Goal: Transaction & Acquisition: Obtain resource

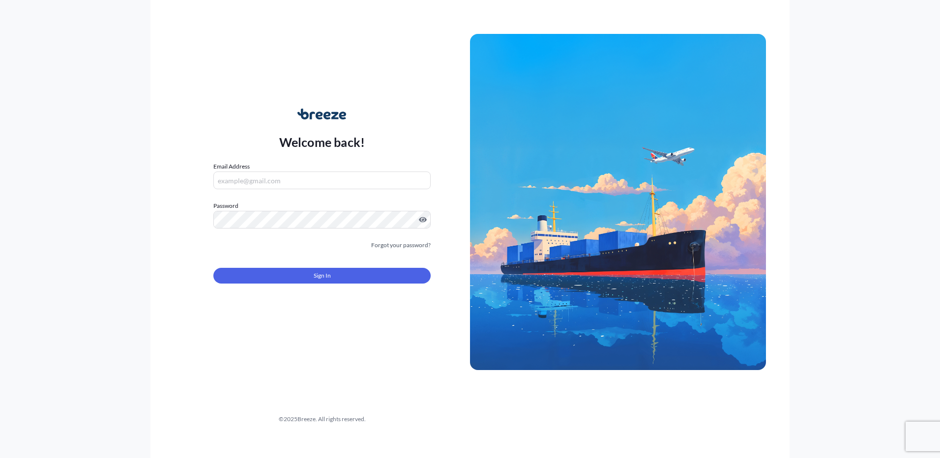
type input "[EMAIL_ADDRESS][DOMAIN_NAME]"
click at [331, 267] on div "Sign In" at bounding box center [321, 273] width 217 height 22
click at [335, 273] on button "Sign In" at bounding box center [321, 276] width 217 height 16
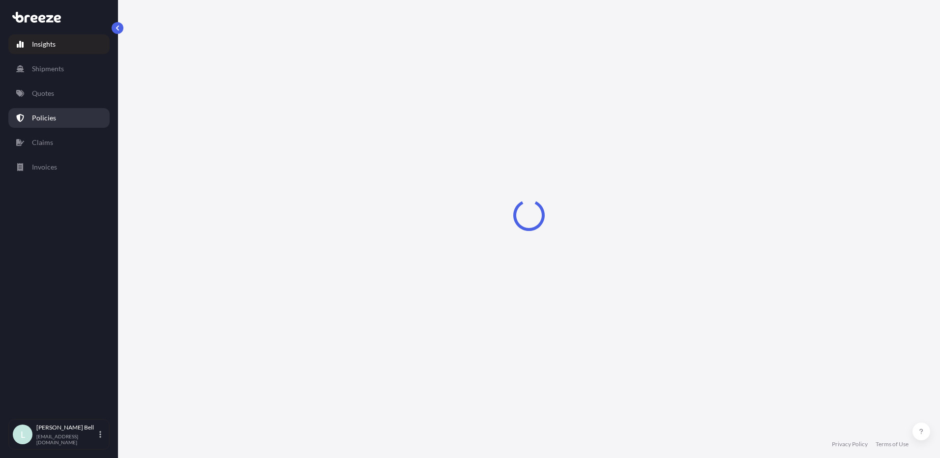
select select "2025"
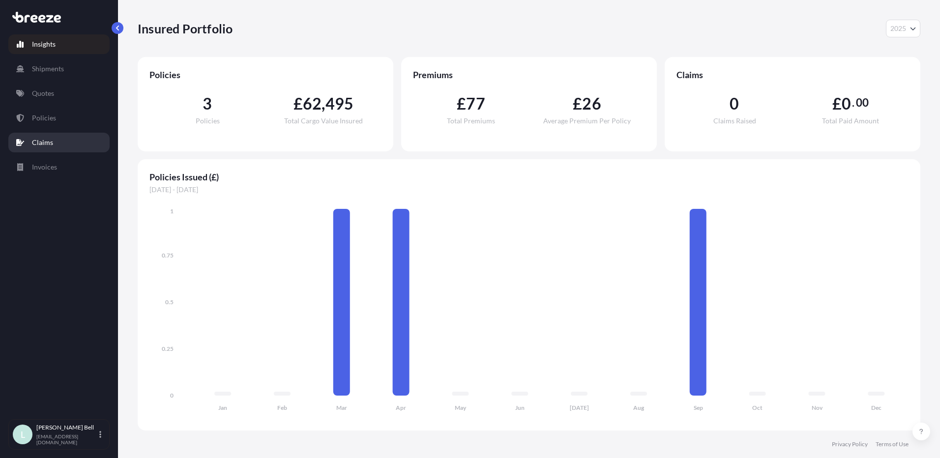
click at [76, 141] on link "Claims" at bounding box center [58, 143] width 101 height 20
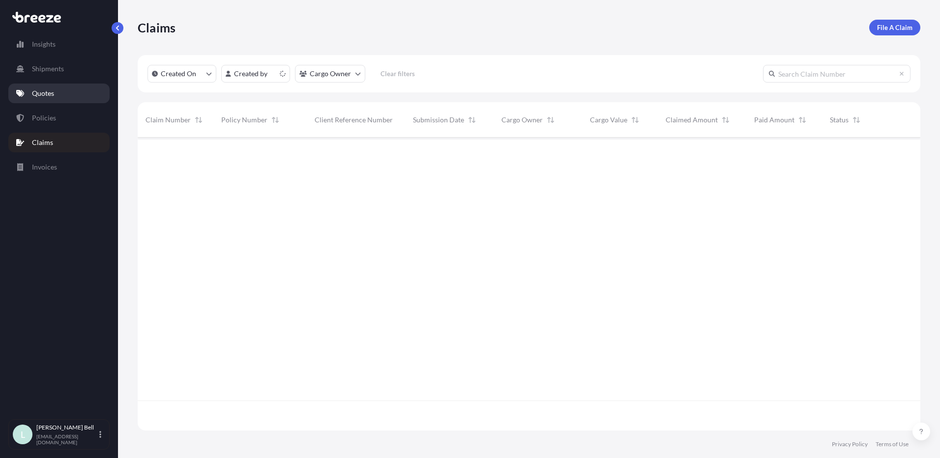
scroll to position [321, 775]
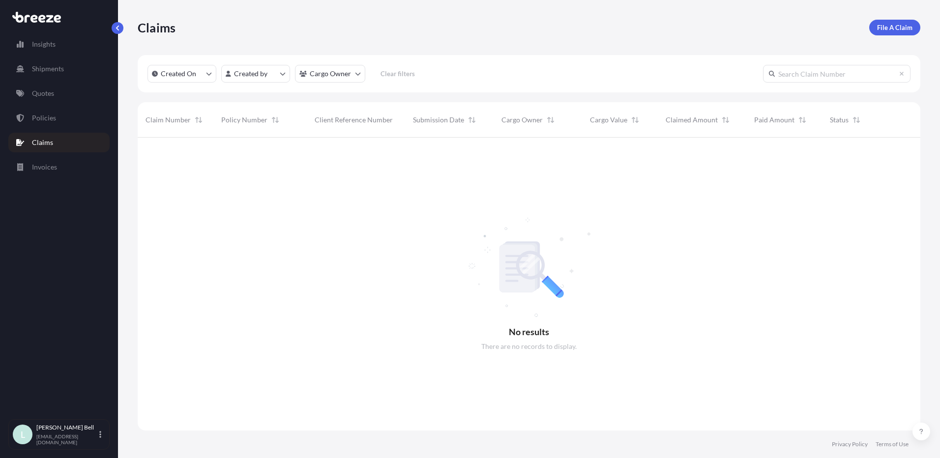
click at [58, 83] on div "Insights Shipments Quotes Policies Claims Invoices" at bounding box center [58, 223] width 101 height 394
click at [58, 90] on link "Quotes" at bounding box center [58, 94] width 101 height 20
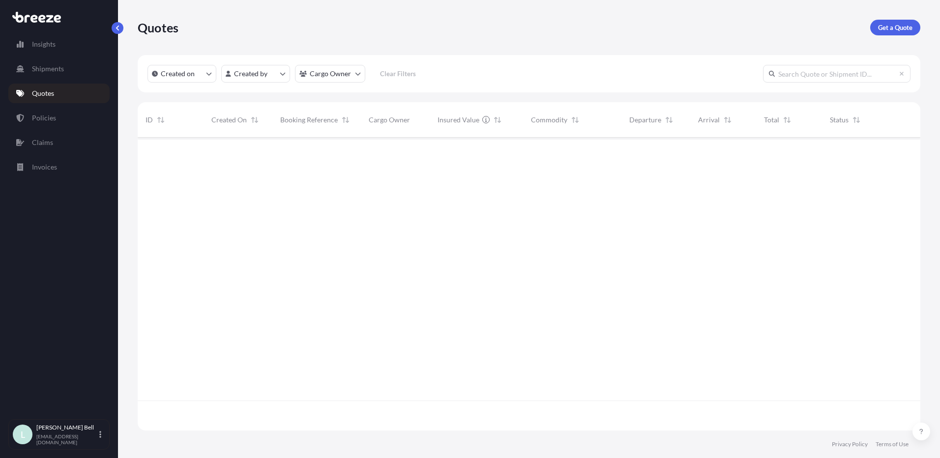
scroll to position [321, 775]
click at [55, 114] on link "Policies" at bounding box center [58, 118] width 101 height 20
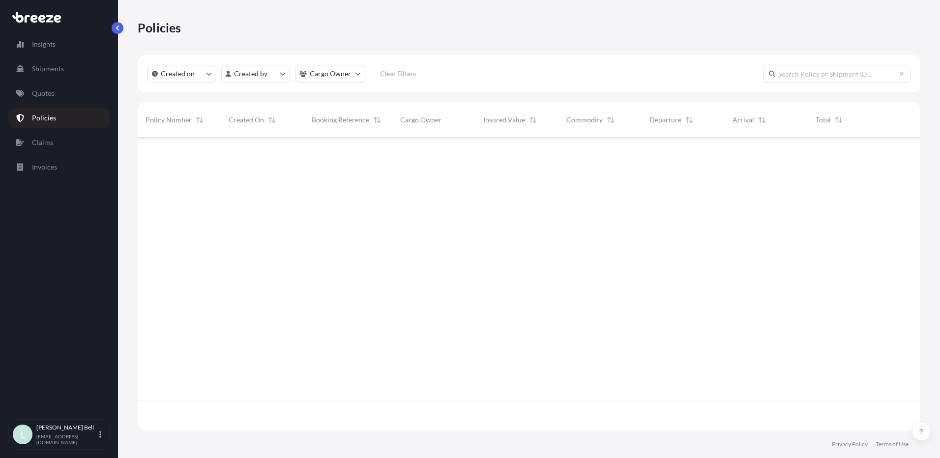
scroll to position [291, 775]
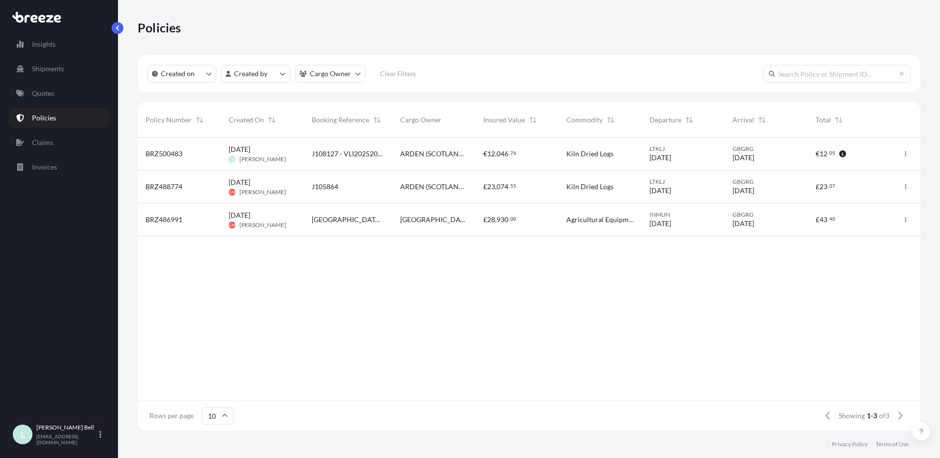
click at [203, 162] on div "BRZ500483" at bounding box center [179, 154] width 83 height 33
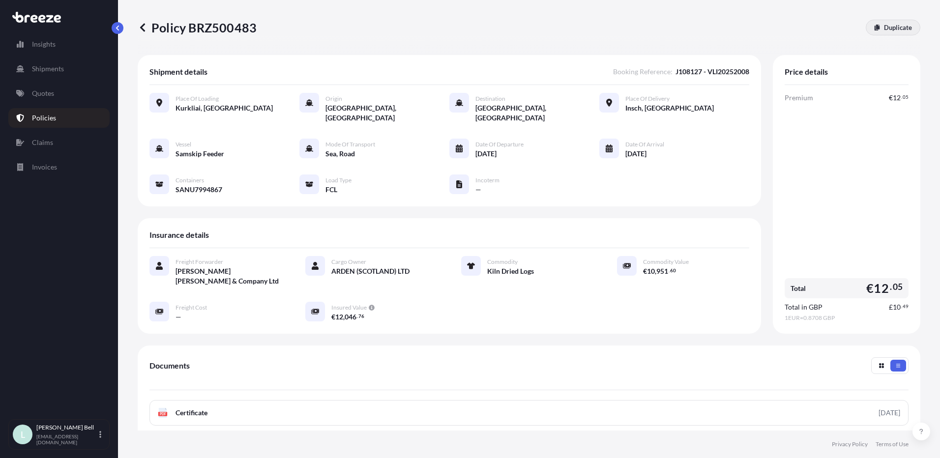
click at [884, 25] on p "Duplicate" at bounding box center [898, 28] width 28 height 10
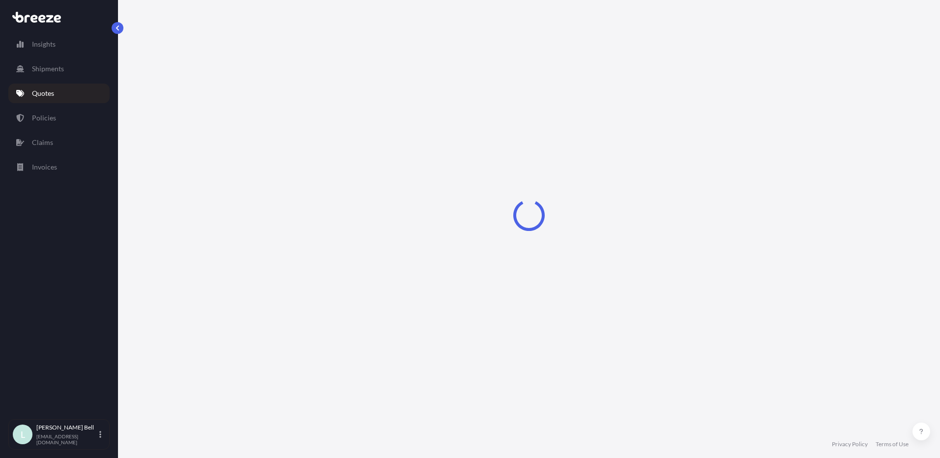
scroll to position [2, 0]
select select "Road"
select select "Sea"
select select "Road"
select select "2"
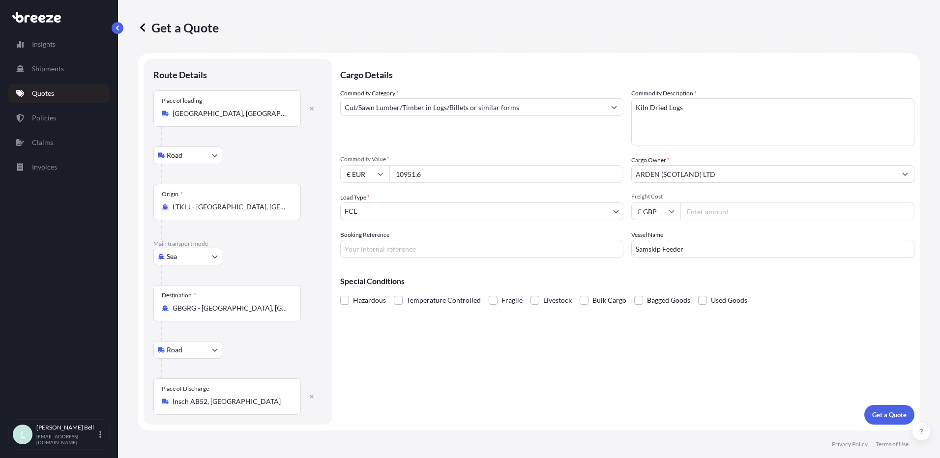
drag, startPoint x: 439, startPoint y: 171, endPoint x: 366, endPoint y: 174, distance: 73.3
click at [366, 174] on div "€ EUR 10951.6" at bounding box center [481, 174] width 283 height 18
type input "11308.64"
click at [885, 415] on p "Get a Quote" at bounding box center [889, 415] width 34 height 10
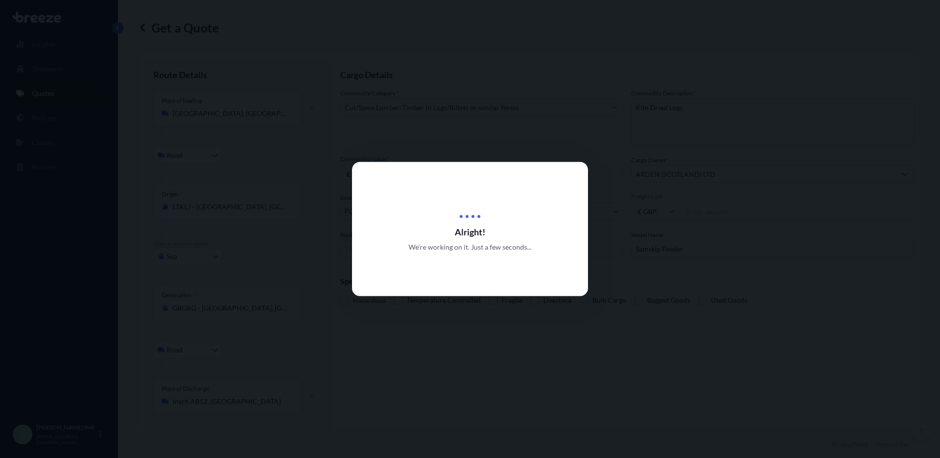
scroll to position [446, 0]
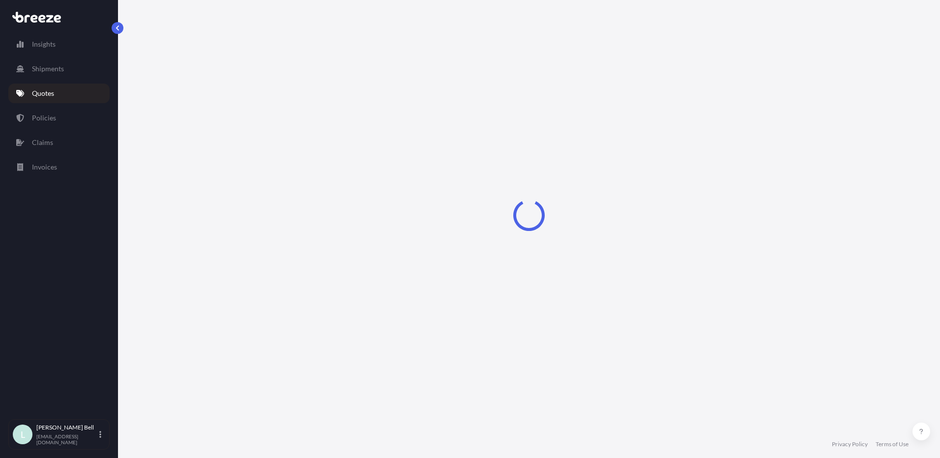
select select "Road"
select select "Sea"
select select "Road"
select select "2"
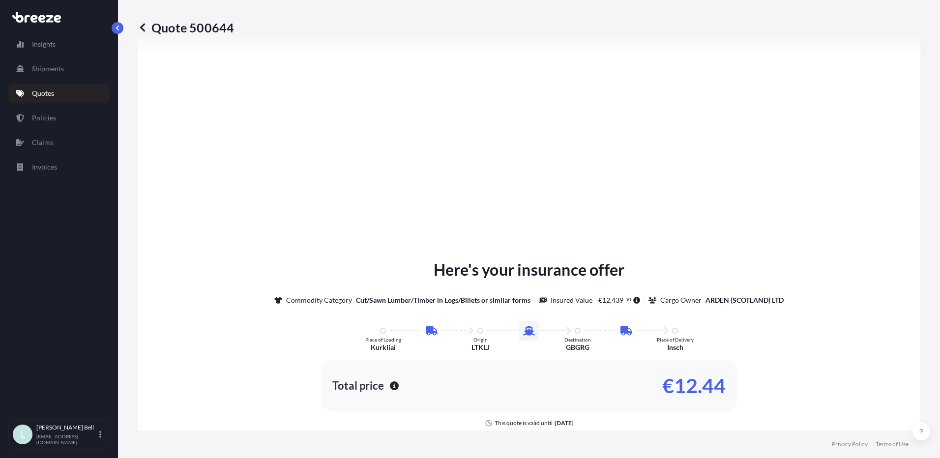
scroll to position [1288, 0]
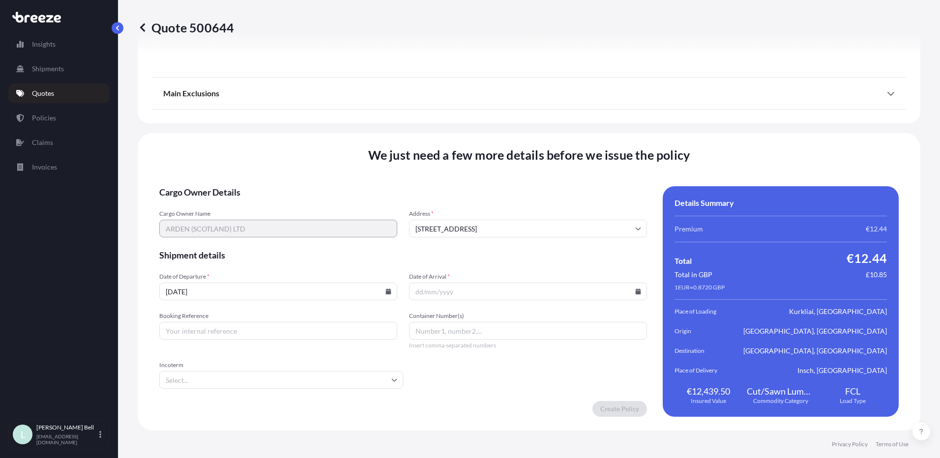
drag, startPoint x: 243, startPoint y: 287, endPoint x: 84, endPoint y: 297, distance: 159.1
click at [80, 297] on div "Insights Shipments Quotes Policies Claims Invoices L Lisa Bell lisab@wkwat.co.u…" at bounding box center [470, 229] width 940 height 458
type input "[DATE]"
click at [418, 287] on input "Date of Arrival *" at bounding box center [528, 292] width 238 height 18
type input "[DATE]"
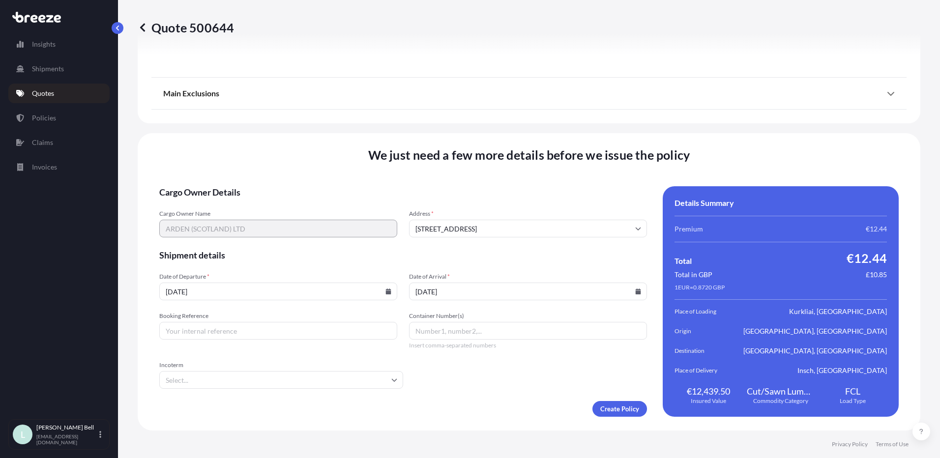
click at [434, 331] on input "Container Number(s)" at bounding box center [528, 331] width 238 height 18
type input "CNEU4571126"
click at [247, 320] on div "Booking Reference" at bounding box center [278, 326] width 238 height 28
click at [250, 328] on input "Booking Reference" at bounding box center [278, 331] width 238 height 18
type input "J108214"
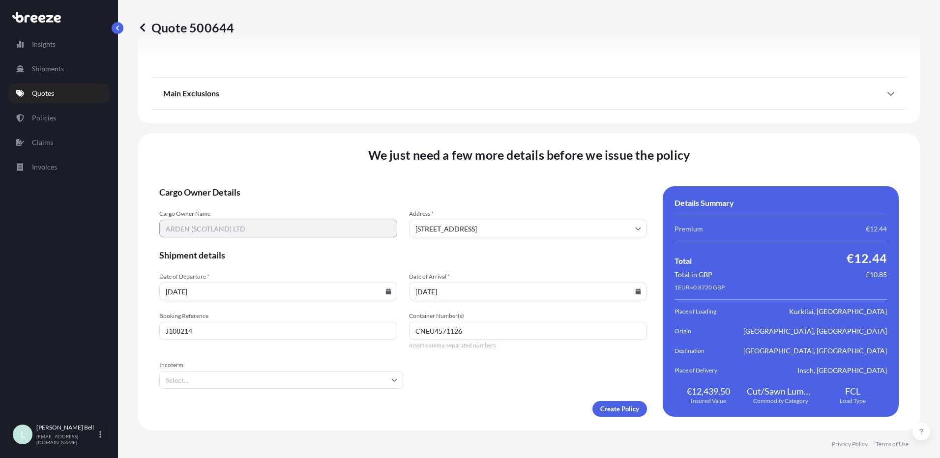
click at [374, 382] on input "Incoterm" at bounding box center [281, 380] width 244 height 18
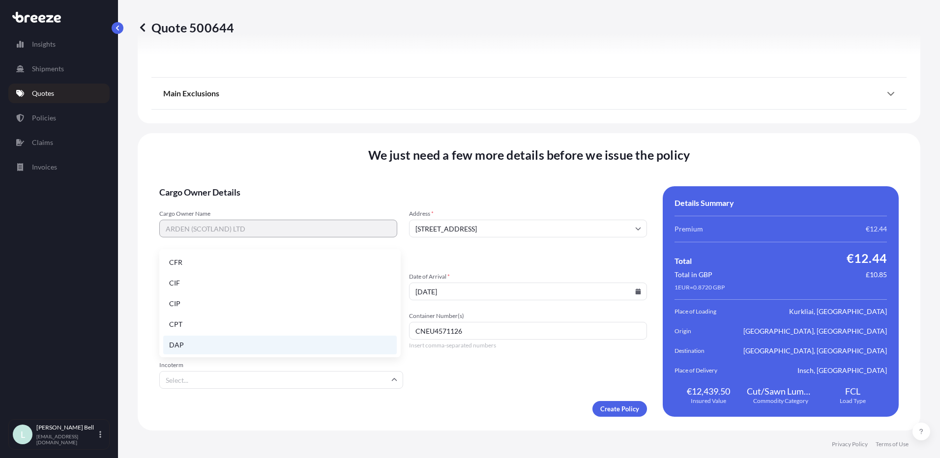
click at [306, 345] on li "DAP" at bounding box center [279, 345] width 233 height 19
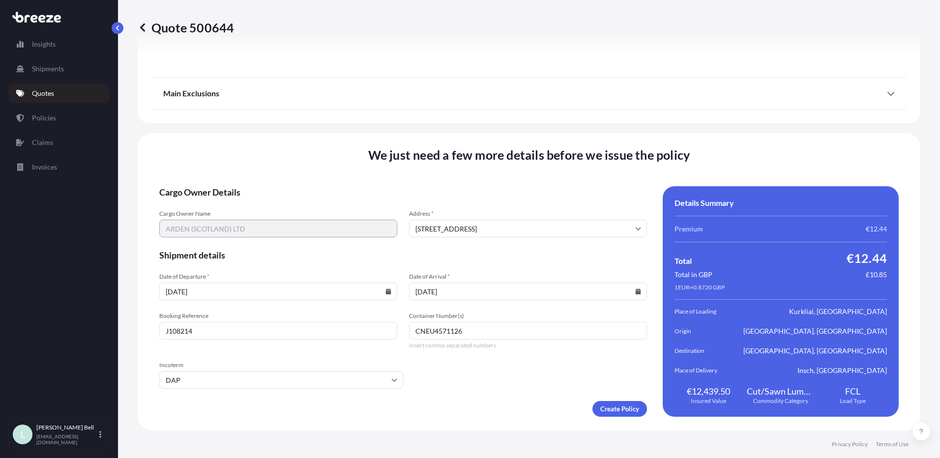
click at [514, 390] on form "Cargo Owner Details Cargo Owner Name ARDEN (SCOTLAND) LTD Address * 63 Commerci…" at bounding box center [403, 301] width 488 height 231
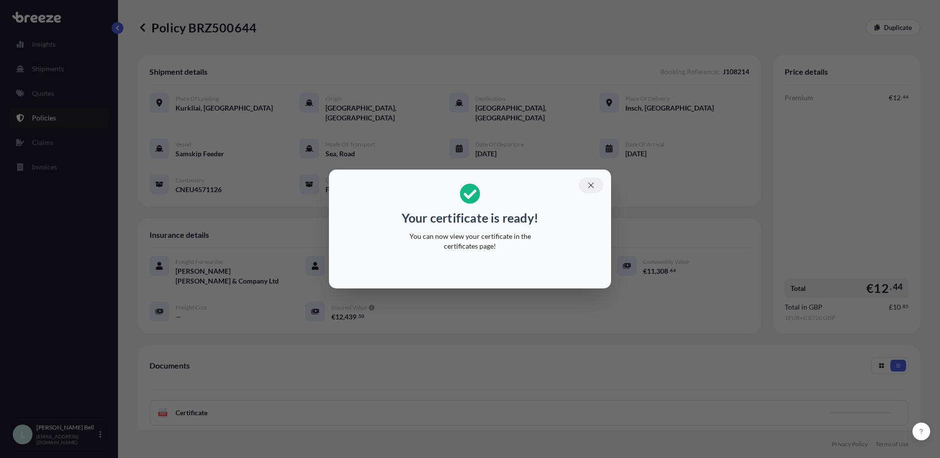
click at [592, 181] on icon "button" at bounding box center [590, 185] width 9 height 9
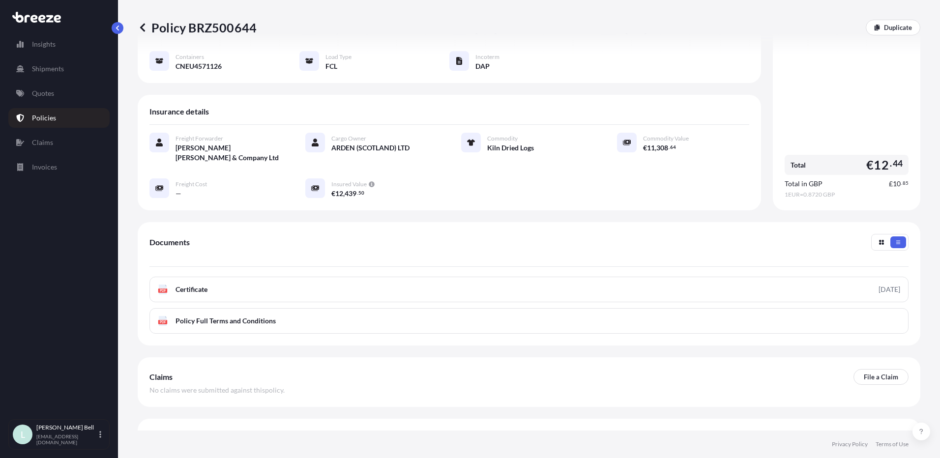
scroll to position [25, 0]
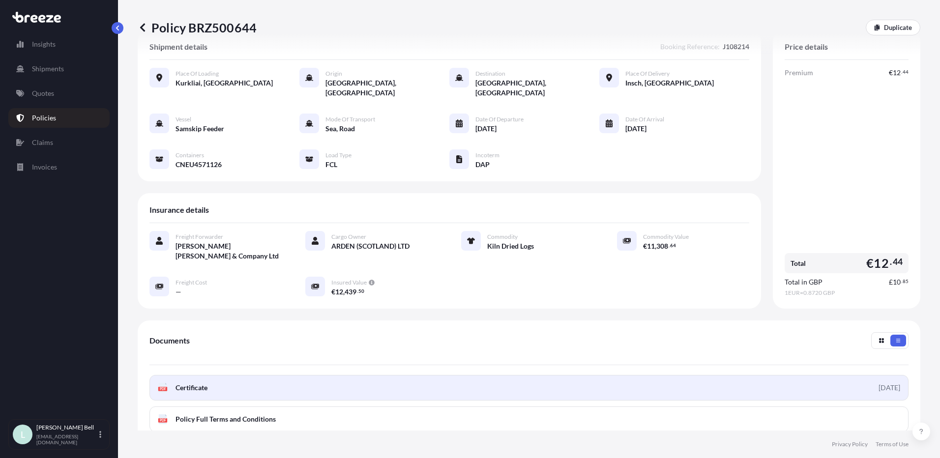
click at [878, 383] on div "2025-10-03" at bounding box center [889, 388] width 22 height 10
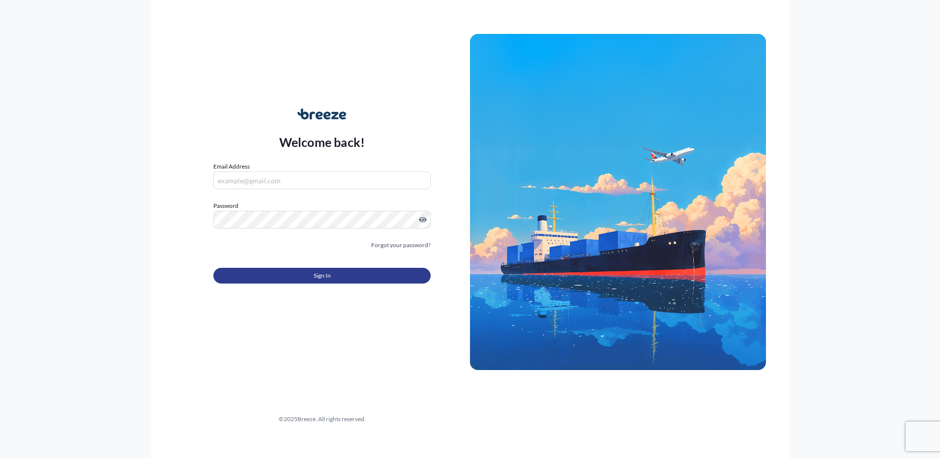
type input "[EMAIL_ADDRESS][DOMAIN_NAME]"
click at [361, 277] on button "Sign In" at bounding box center [321, 276] width 217 height 16
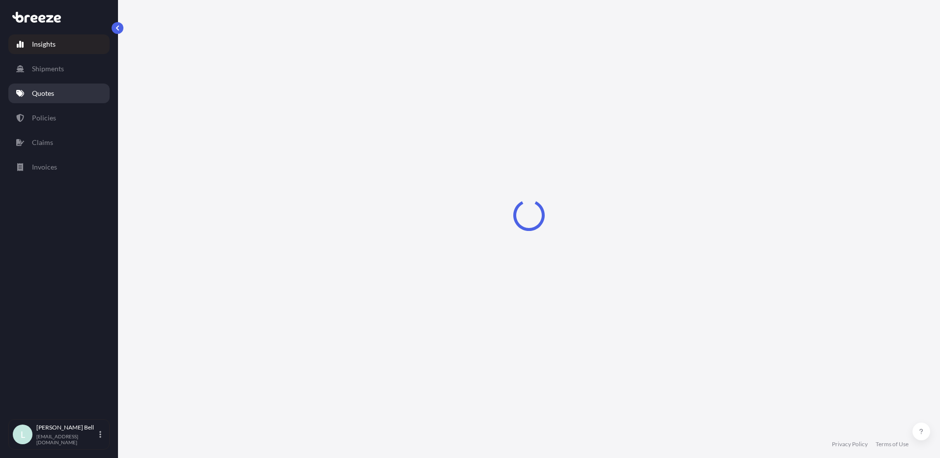
select select "2025"
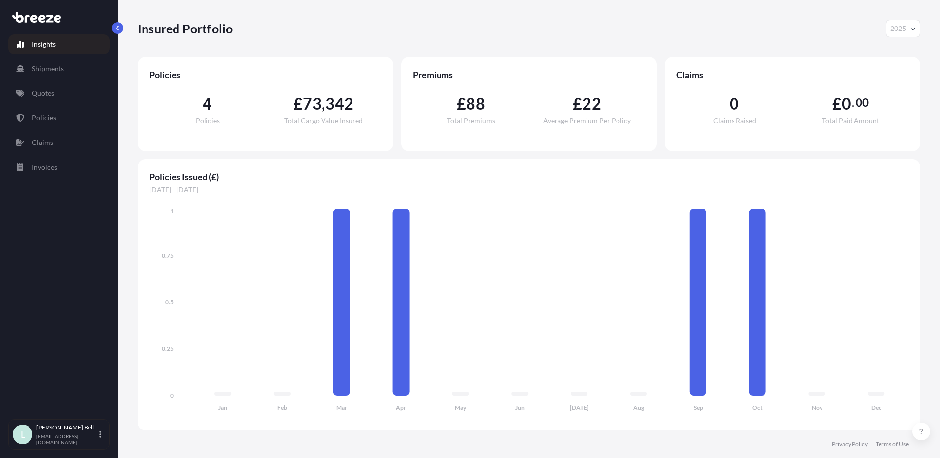
click at [59, 103] on div "Insights Shipments Quotes Policies Claims Invoices" at bounding box center [58, 223] width 101 height 394
click at [60, 75] on link "Shipments" at bounding box center [58, 69] width 101 height 20
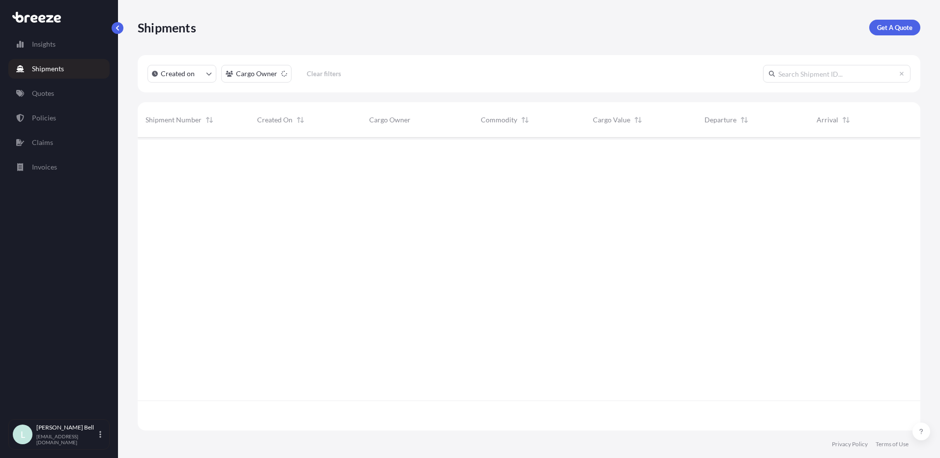
scroll to position [321, 775]
click at [52, 110] on link "Policies" at bounding box center [58, 118] width 101 height 20
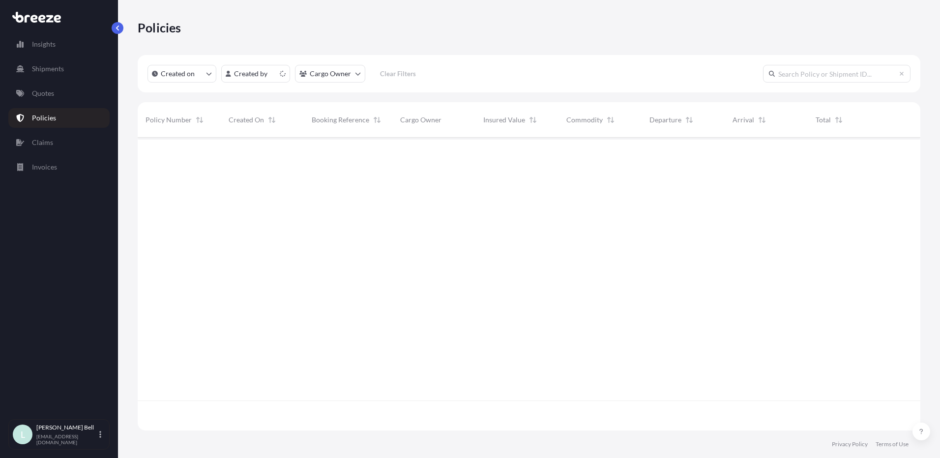
scroll to position [291, 775]
